Goal: Task Accomplishment & Management: Use online tool/utility

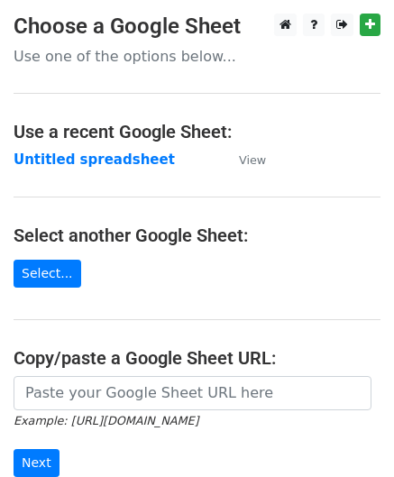
scroll to position [180, 0]
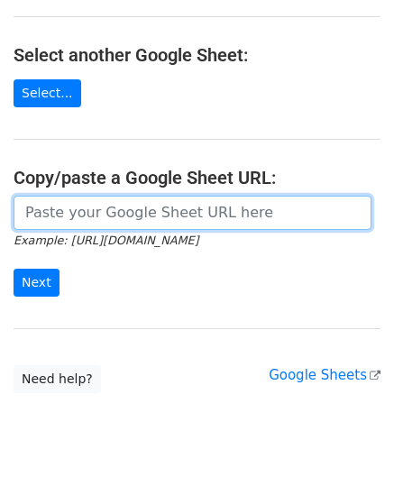
click at [88, 216] on input "url" at bounding box center [193, 213] width 358 height 34
paste input "https://docs.google.com/spreadsheets/d/1WScGdz8KaSXsOtHpsO4LnA-H8s6a4XfhXWbQCAw…"
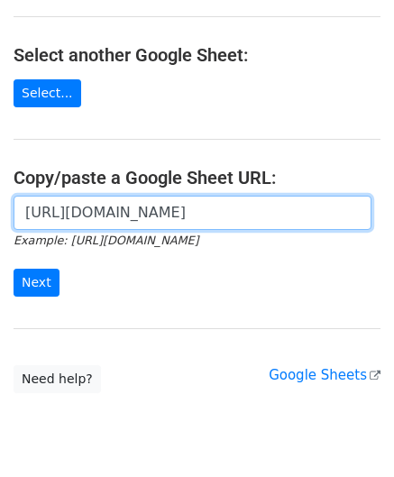
scroll to position [0, 410]
type input "https://docs.google.com/spreadsheets/d/1WScGdz8KaSXsOtHpsO4LnA-H8s6a4XfhXWbQCAw…"
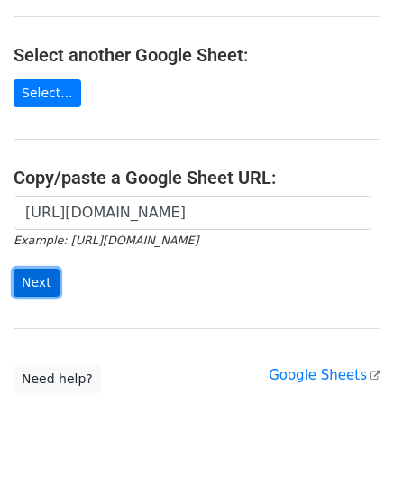
click at [31, 279] on input "Next" at bounding box center [37, 283] width 46 height 28
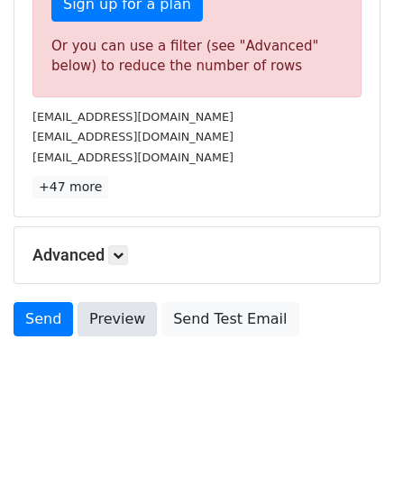
scroll to position [609, 0]
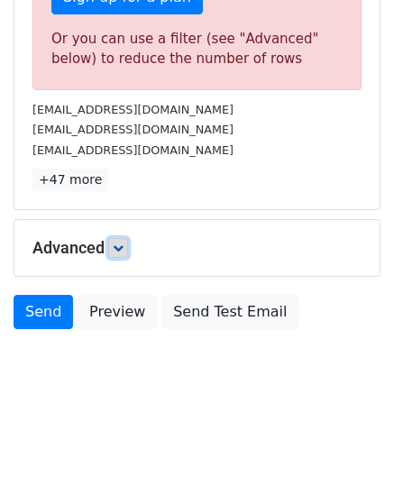
click at [124, 243] on icon at bounding box center [118, 248] width 11 height 11
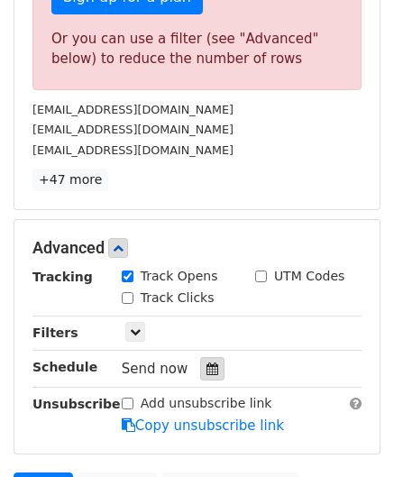
click at [207, 363] on icon at bounding box center [213, 369] width 12 height 13
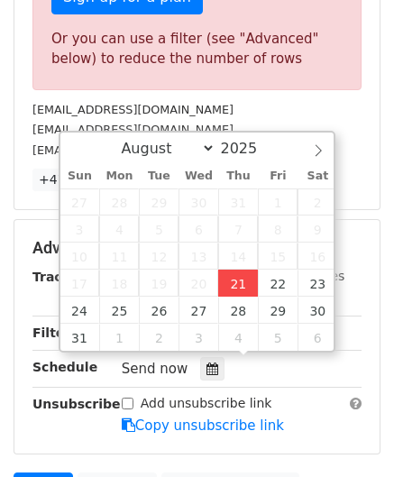
type input "[DATE] 12:00"
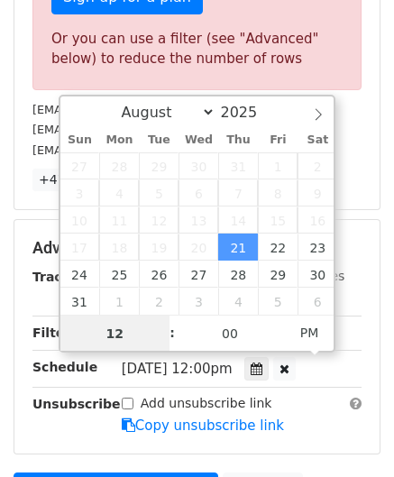
paste input "7"
type input "7"
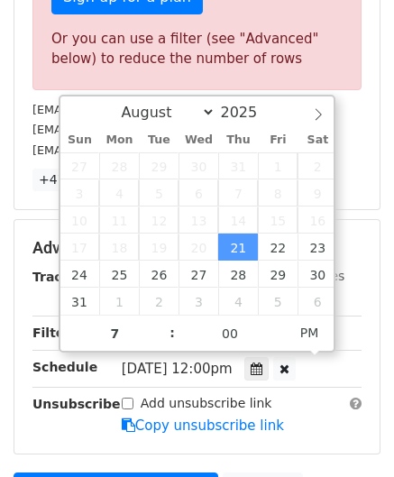
type input "[DATE] 19:00"
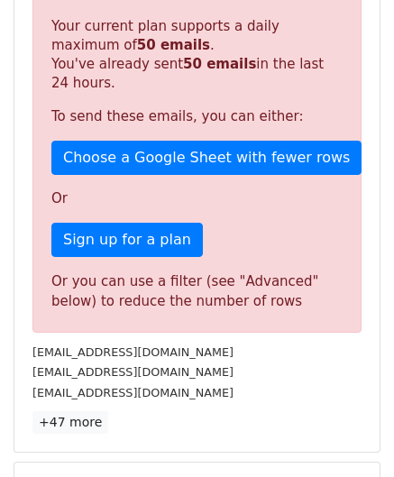
scroll to position [827, 0]
